Goal: Transaction & Acquisition: Purchase product/service

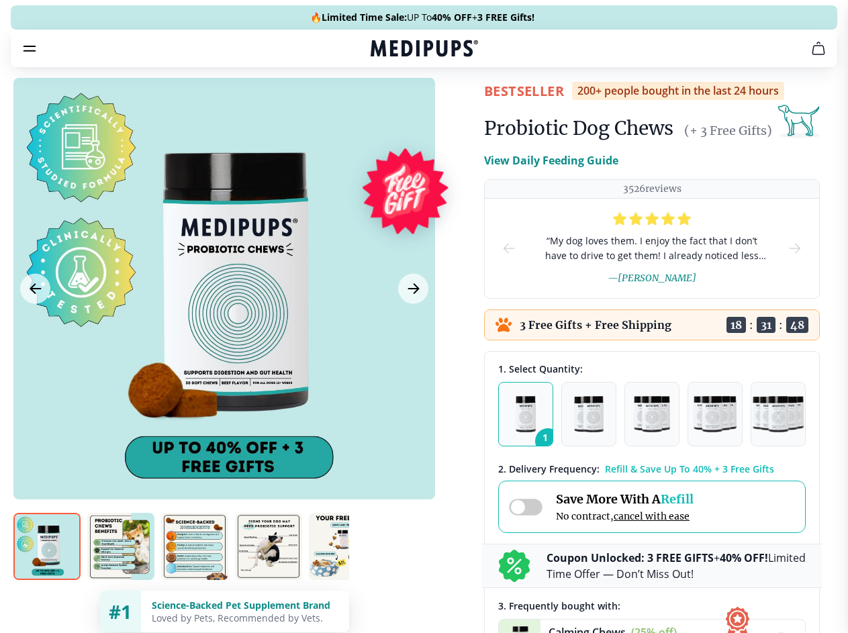
click at [386, 107] on span "Supplements" at bounding box center [419, 113] width 67 height 13
click at [455, 106] on icon "button" at bounding box center [463, 114] width 16 height 16
click at [811, 56] on icon "cart" at bounding box center [819, 48] width 16 height 16
click at [0, 0] on span "Get FREE Gift" at bounding box center [0, 0] width 0 height 0
click at [0, 0] on icon "button" at bounding box center [0, 0] width 0 height 0
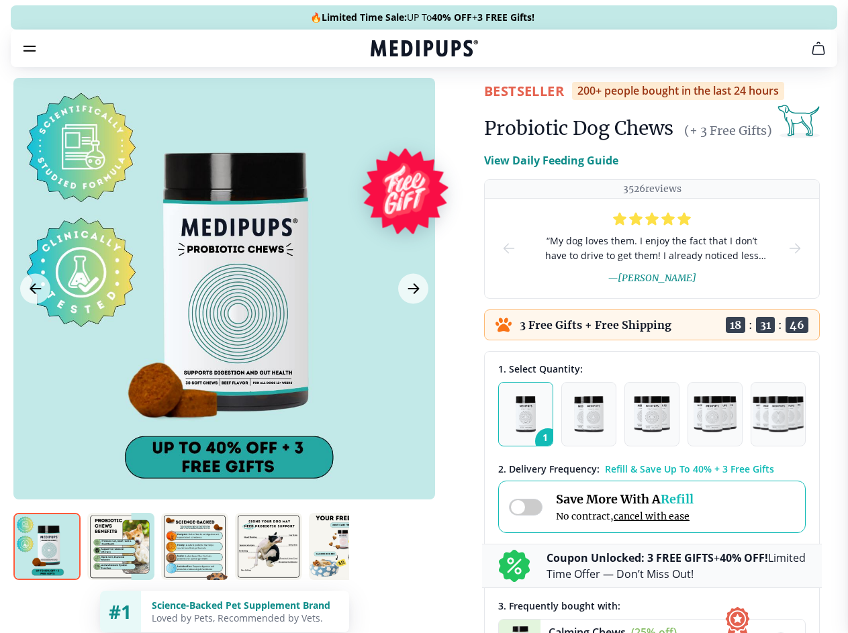
click at [224, 320] on div at bounding box center [224, 289] width 422 height 422
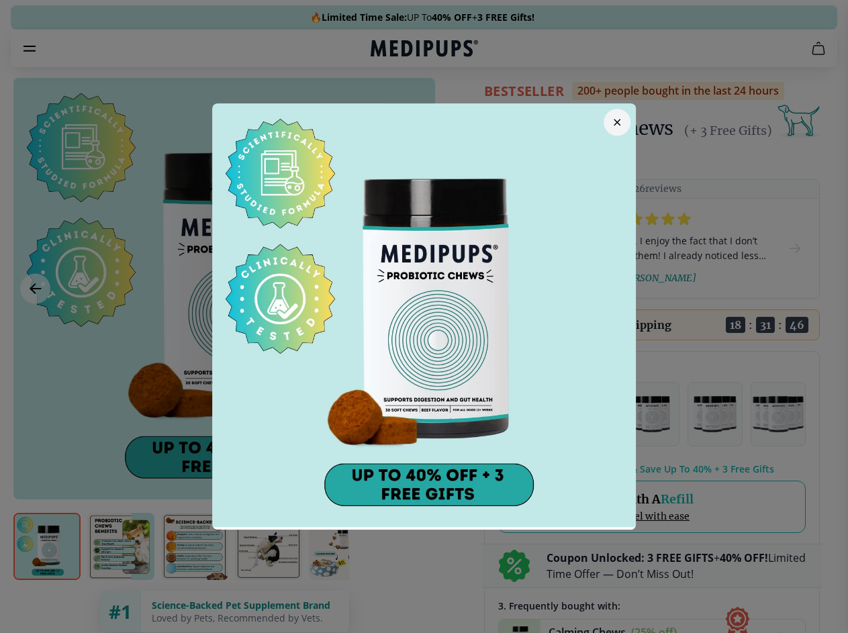
click at [35, 320] on div at bounding box center [424, 316] width 848 height 633
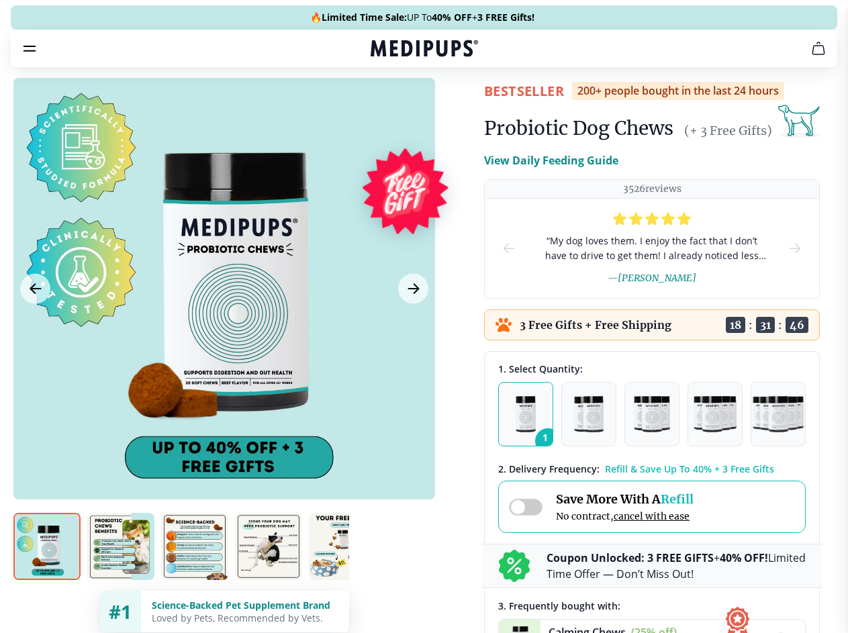
click at [47, 571] on img at bounding box center [46, 546] width 67 height 67
